Goal: Transaction & Acquisition: Purchase product/service

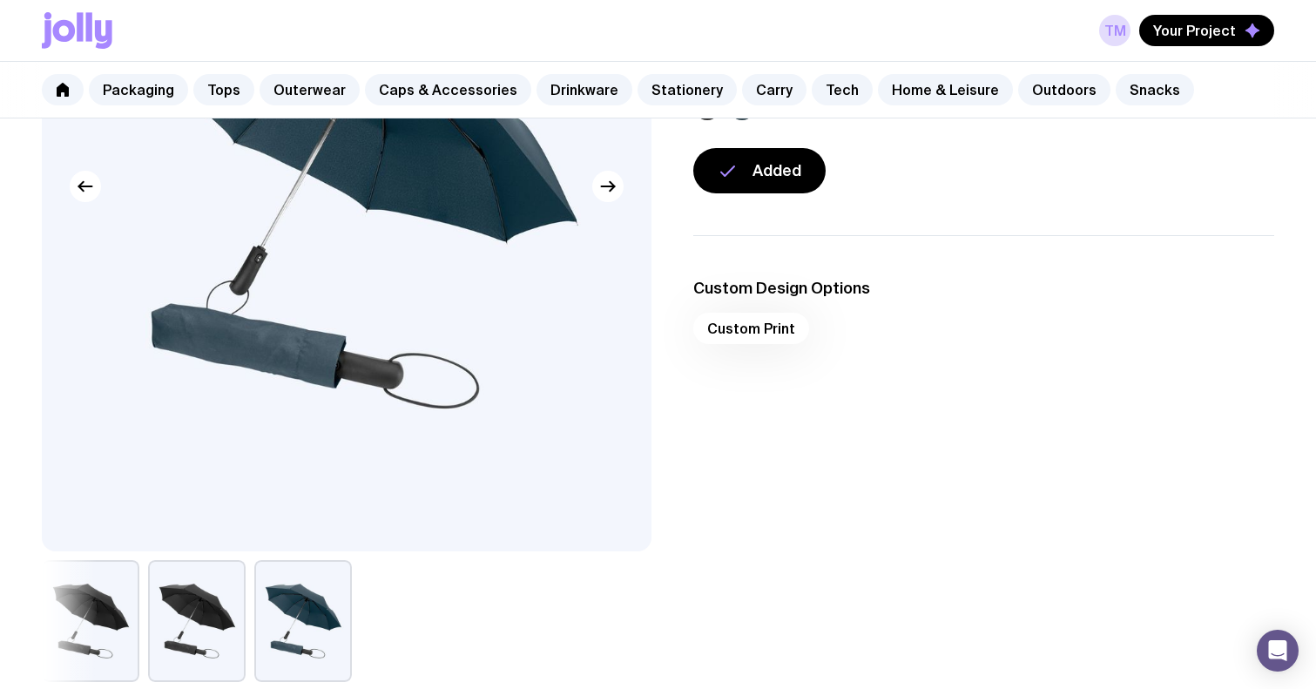
scroll to position [301, 0]
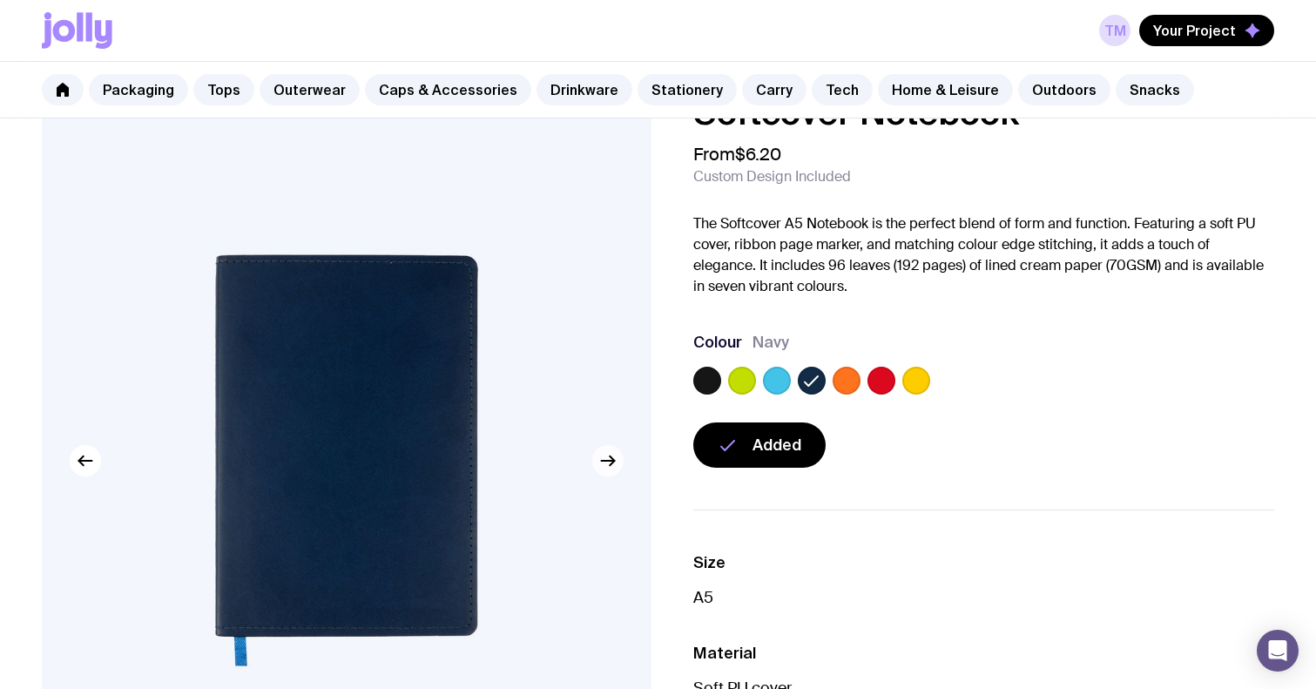
click at [613, 458] on icon "button" at bounding box center [612, 461] width 4 height 10
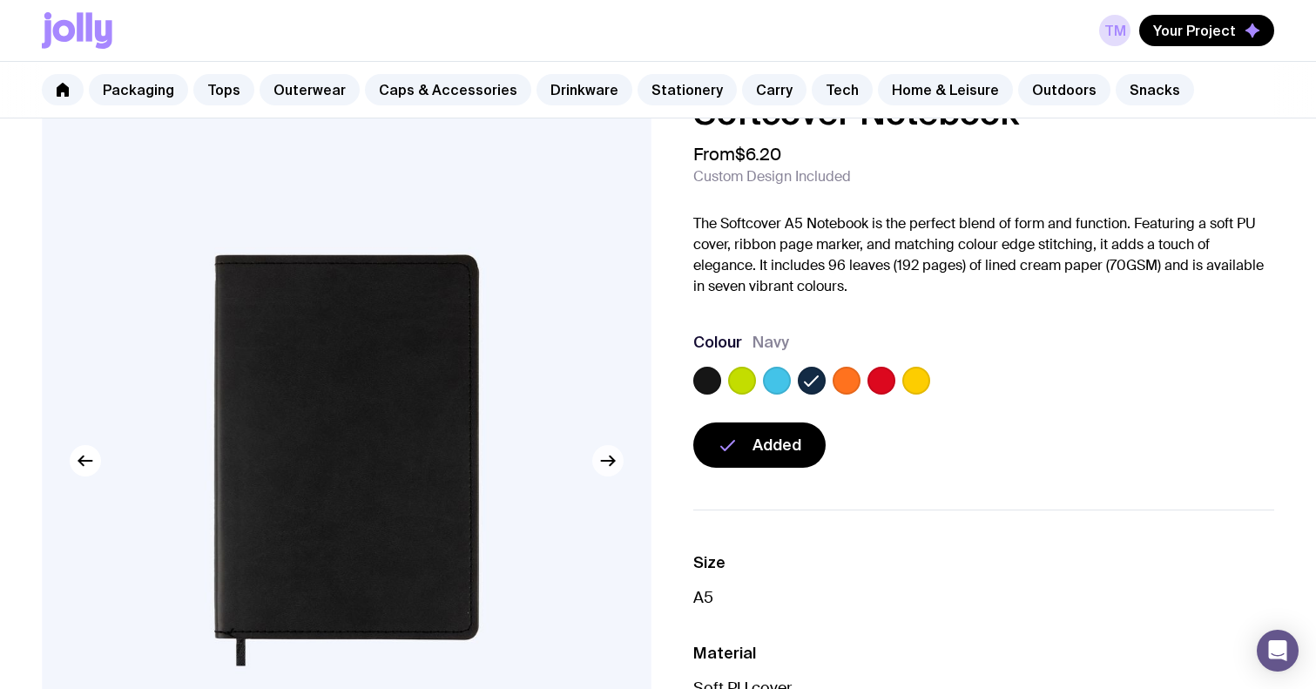
click at [604, 461] on icon "button" at bounding box center [607, 461] width 13 height 0
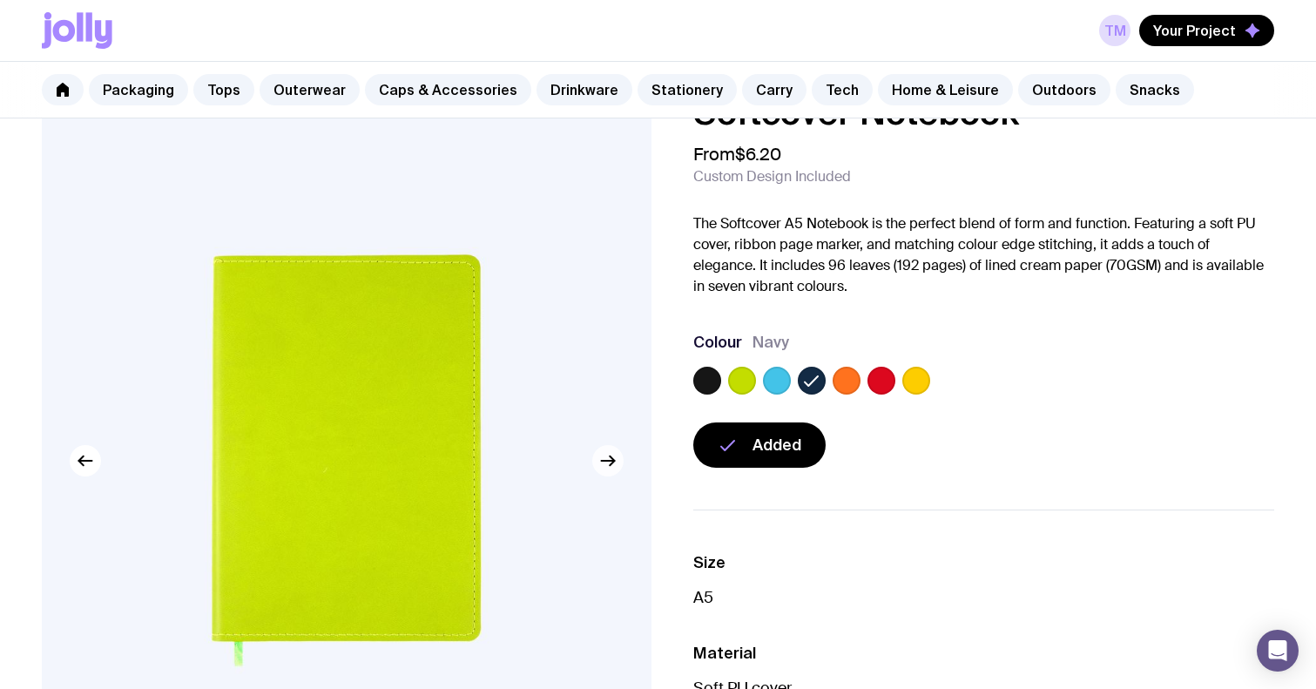
click at [604, 461] on icon "button" at bounding box center [607, 461] width 13 height 0
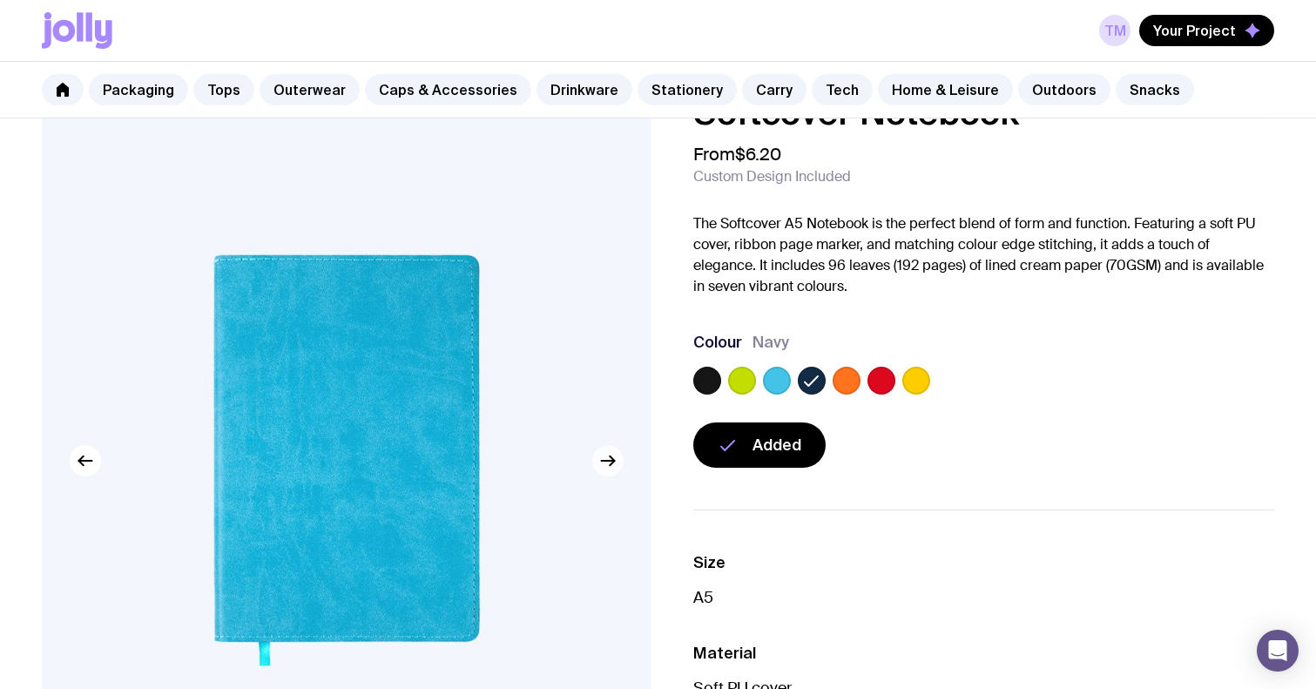
click at [604, 461] on icon "button" at bounding box center [607, 461] width 13 height 0
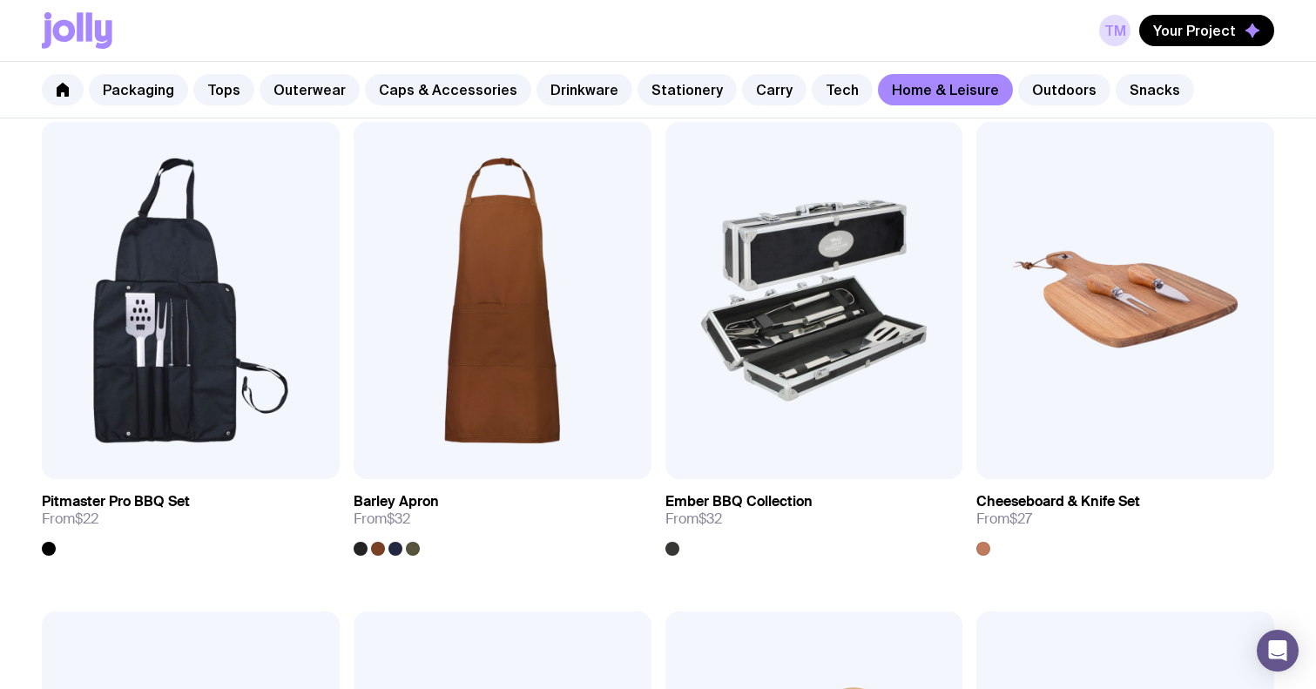
scroll to position [1325, 0]
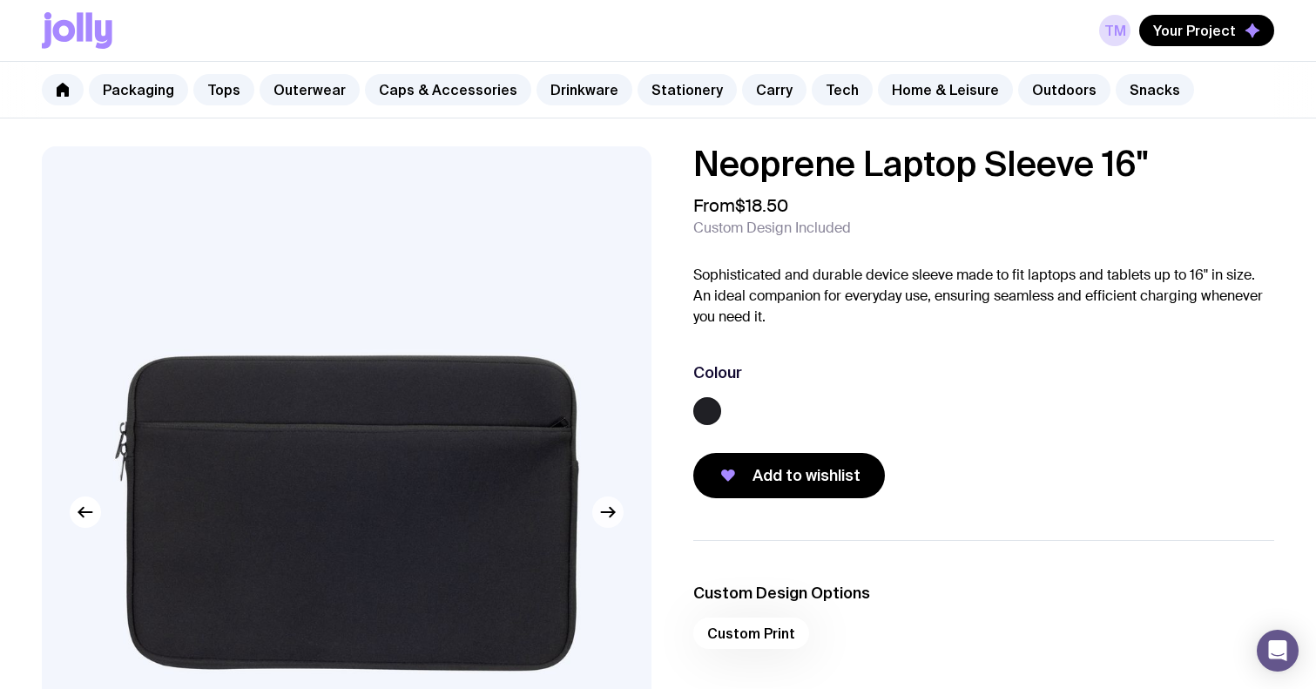
click at [613, 511] on icon "button" at bounding box center [612, 512] width 4 height 10
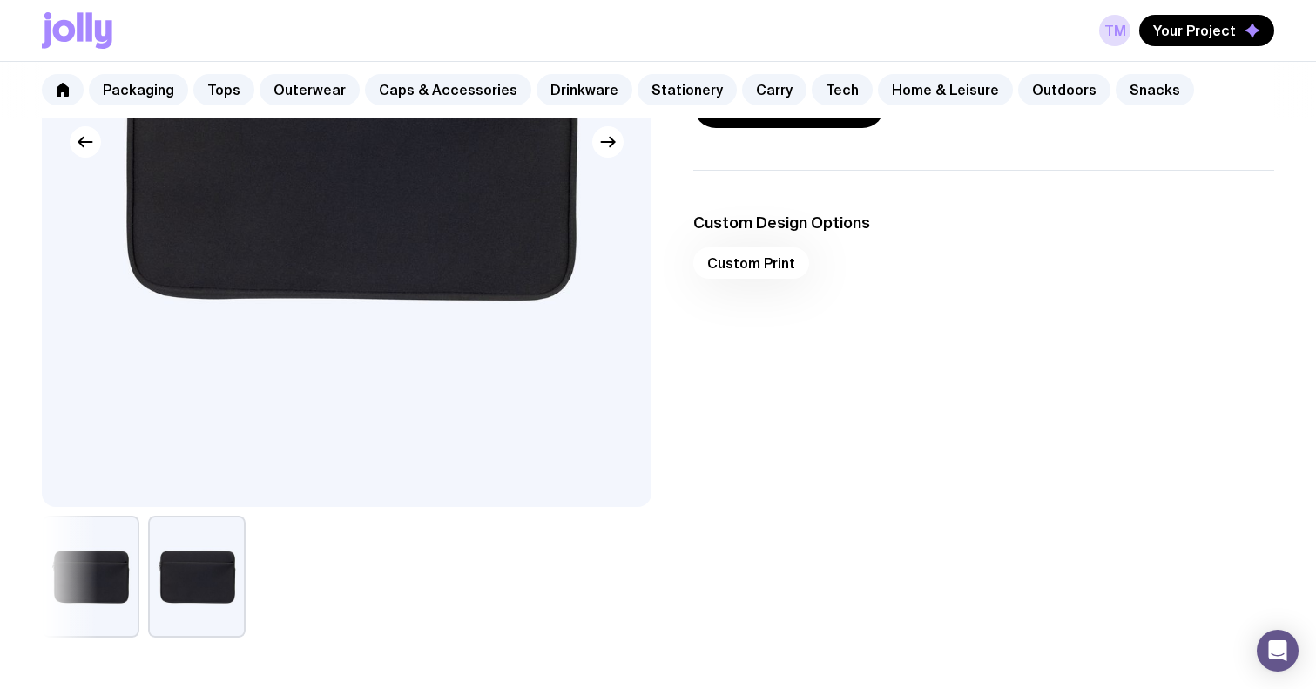
click at [106, 573] on button "button" at bounding box center [91, 577] width 98 height 122
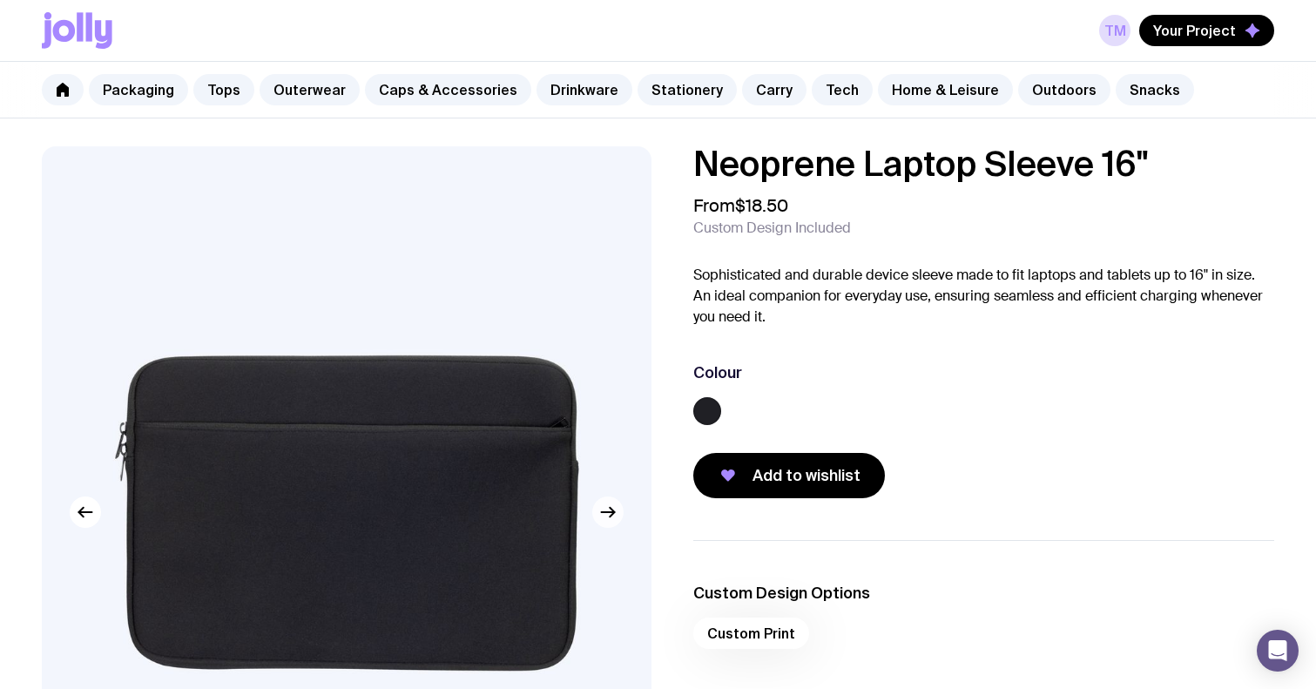
click at [609, 513] on icon "button" at bounding box center [608, 512] width 21 height 21
click at [815, 90] on link "Tech" at bounding box center [842, 89] width 61 height 31
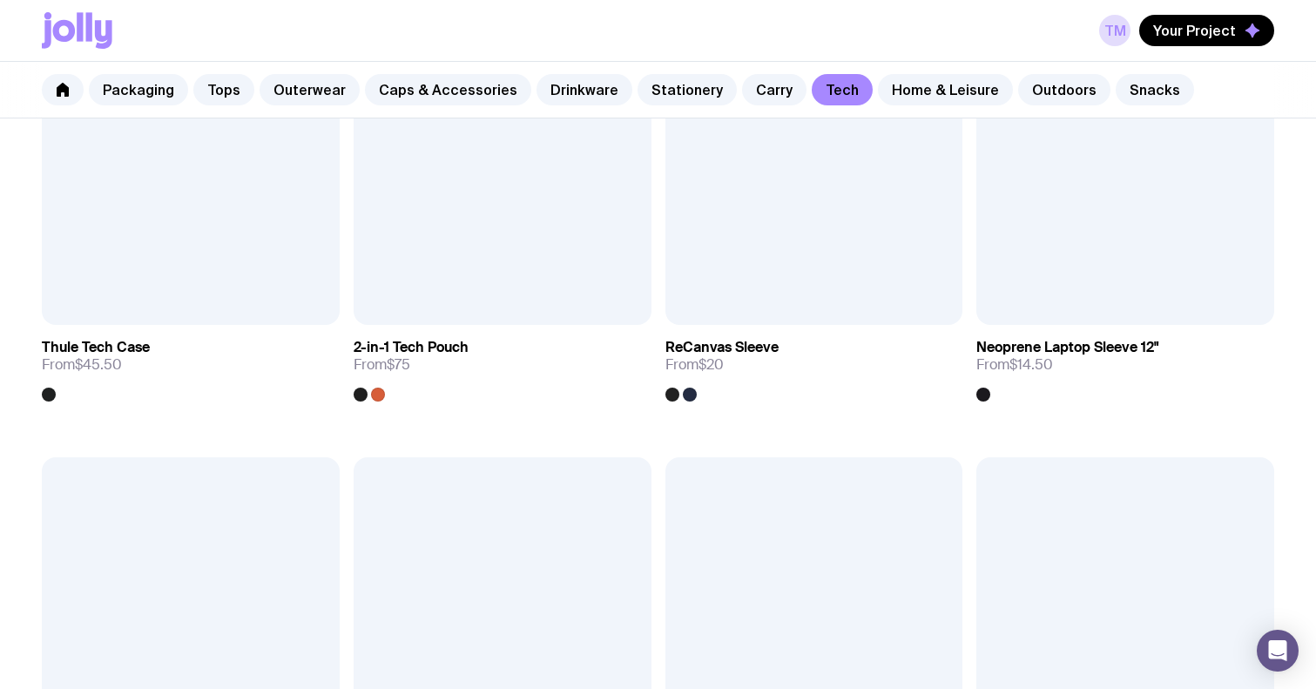
scroll to position [2394, 0]
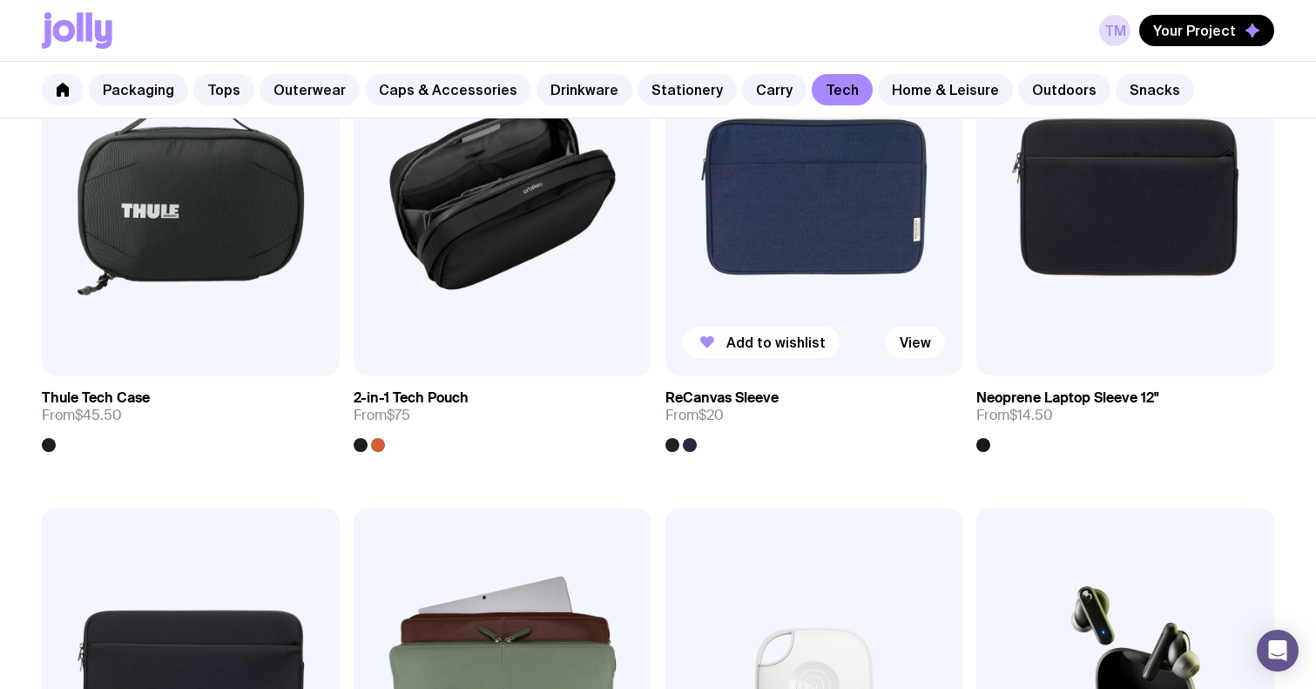
click at [782, 240] on img at bounding box center [815, 196] width 298 height 357
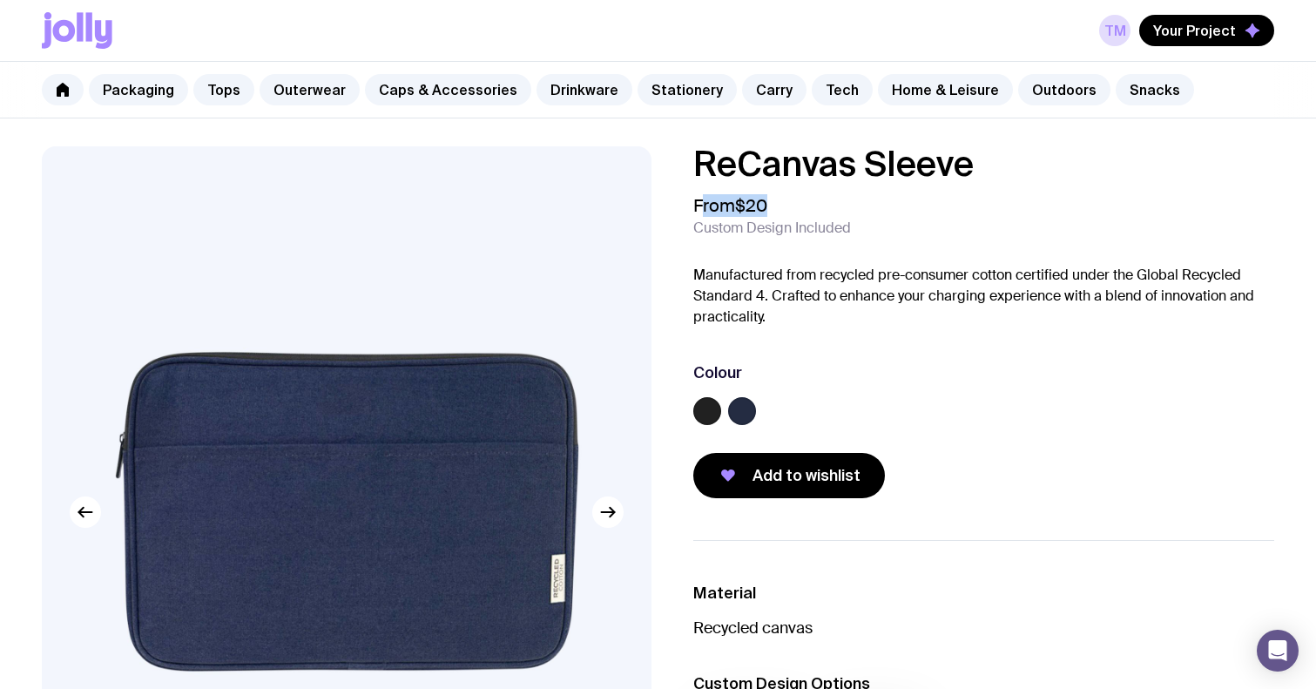
drag, startPoint x: 700, startPoint y: 208, endPoint x: 766, endPoint y: 213, distance: 66.4
click at [766, 213] on span "From $20" at bounding box center [731, 205] width 74 height 21
click at [766, 212] on span "$20" at bounding box center [751, 205] width 32 height 23
